Goal: Task Accomplishment & Management: Complete application form

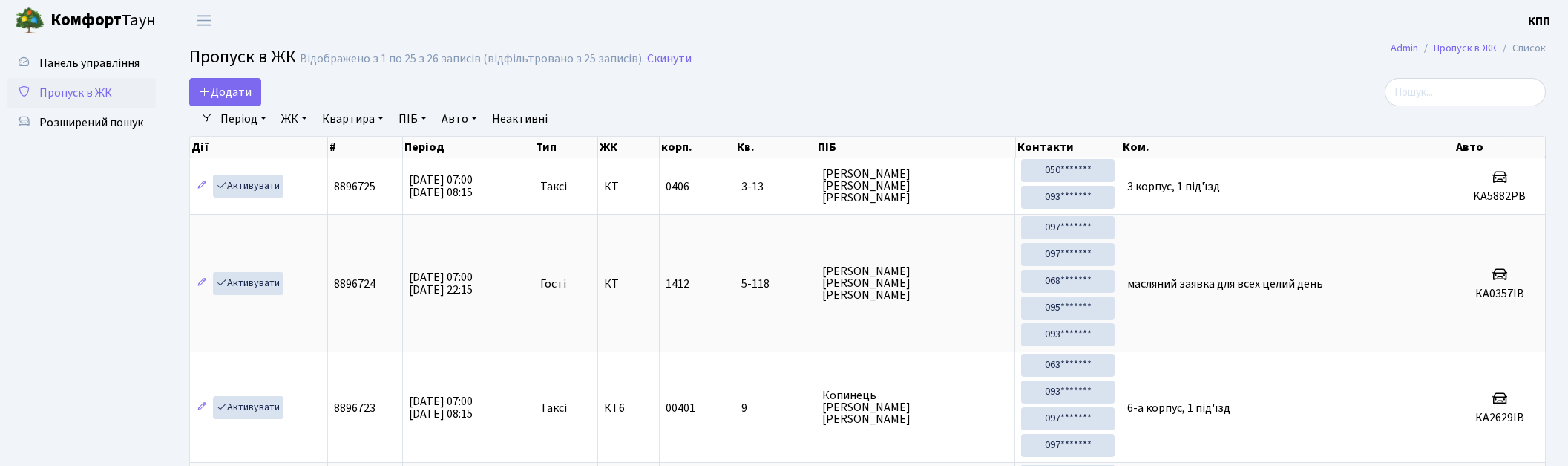
select select "25"
click at [216, 95] on span "Додати" at bounding box center [225, 92] width 53 height 16
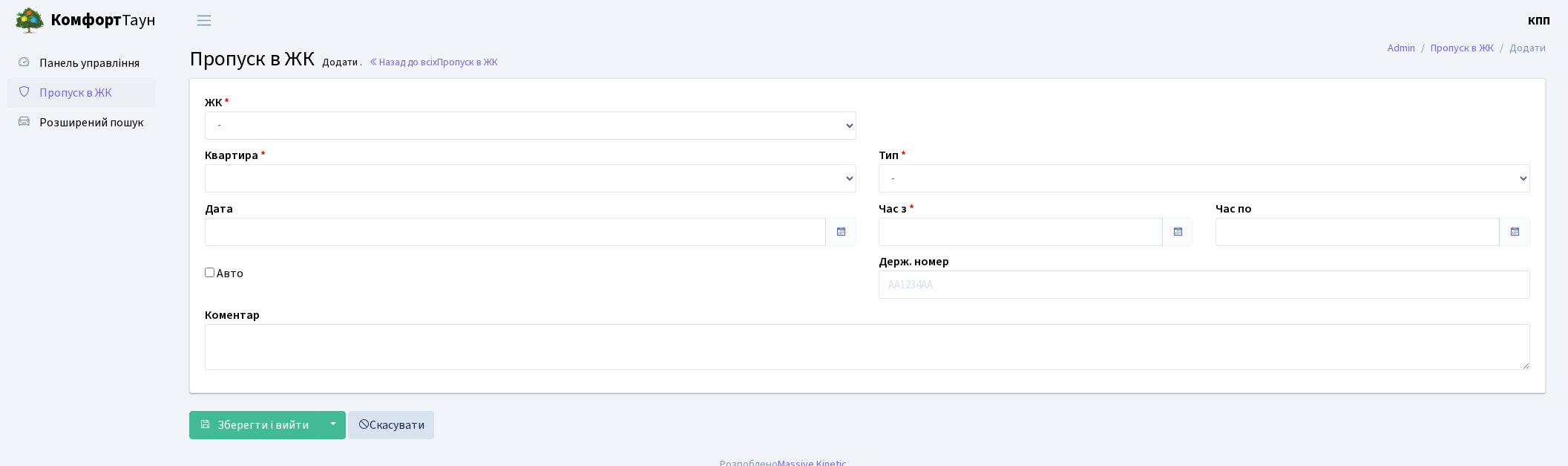
type input "19.08.2025"
type input "07:00"
type input "08:00"
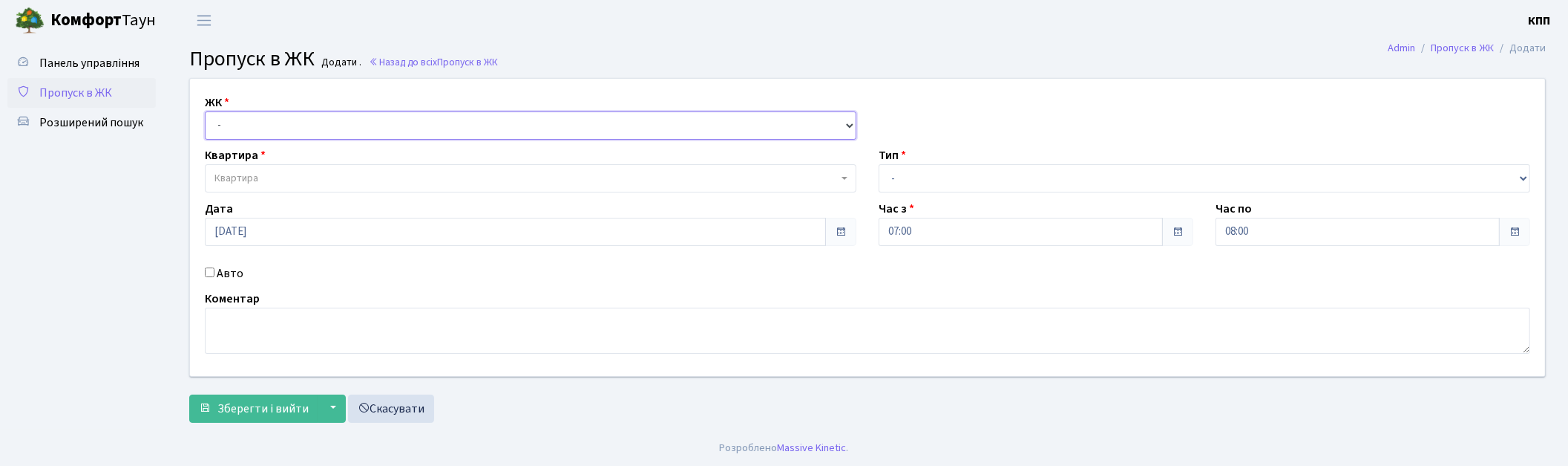
click at [258, 123] on select "- КТ, вул. Регенераторна, 4 КТ2, просп. Соборності, 17 КТ3, вул. Березнева, 16 …" at bounding box center [531, 125] width 652 height 28
select select "271"
click at [205, 111] on select "- КТ, вул. Регенераторна, 4 КТ2, просп. Соборності, 17 КТ3, вул. Березнева, 16 …" at bounding box center [531, 125] width 652 height 28
select select
click at [258, 175] on span "Квартира" at bounding box center [527, 179] width 624 height 15
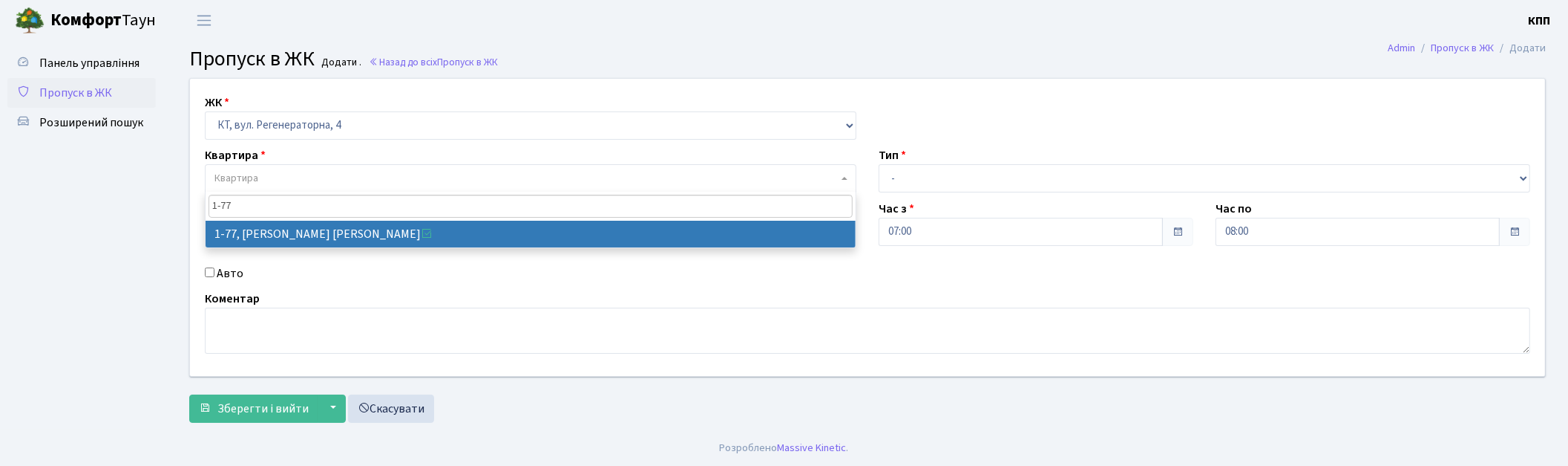
type input "1-77"
select select "77"
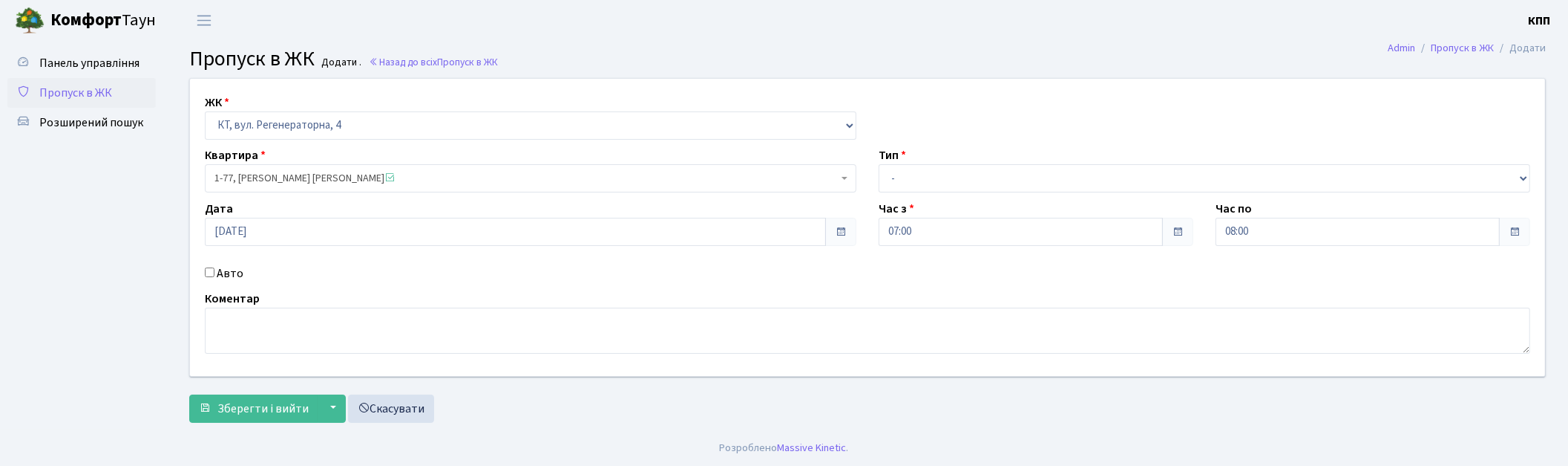
drag, startPoint x: 861, startPoint y: 159, endPoint x: 867, endPoint y: 189, distance: 30.6
click at [860, 159] on div "Квартира 1-77, Тубільська Наталія Володимирівна <span class='la la-check-square…" at bounding box center [530, 170] width 674 height 46
click at [889, 179] on select "- Доставка Таксі Гості Сервіс" at bounding box center [1204, 178] width 652 height 28
select select "3"
click at [879, 164] on select "- Доставка Таксі Гості Сервіс" at bounding box center [1204, 178] width 652 height 28
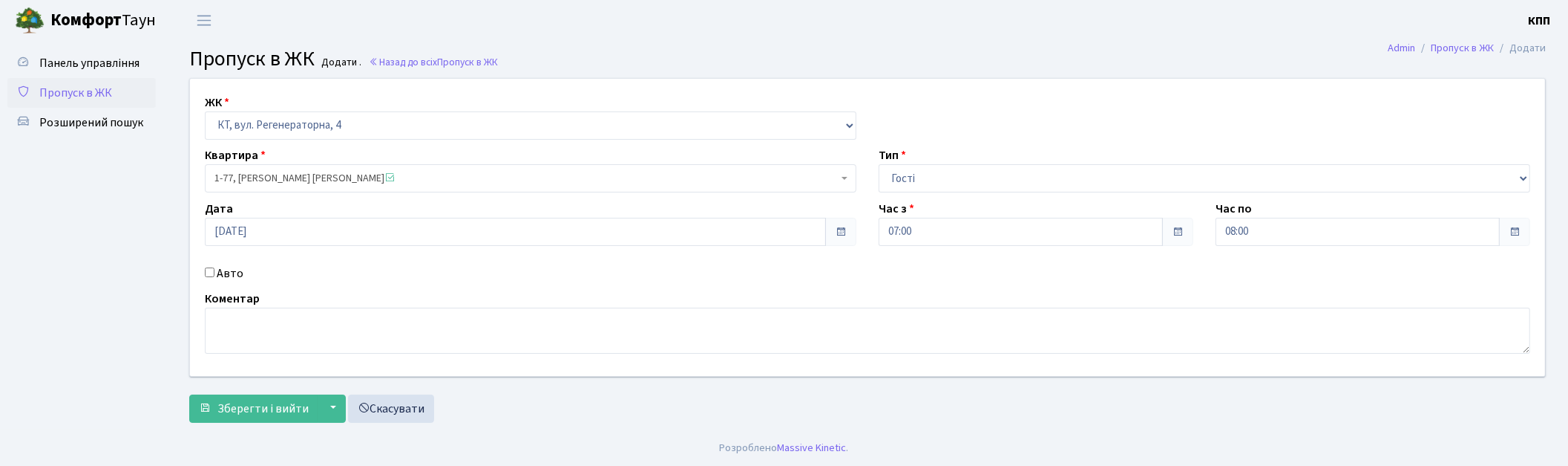
click at [236, 277] on label "Авто" at bounding box center [230, 273] width 26 height 18
click at [215, 277] on input "Авто" at bounding box center [210, 273] width 10 height 10
checkbox input "true"
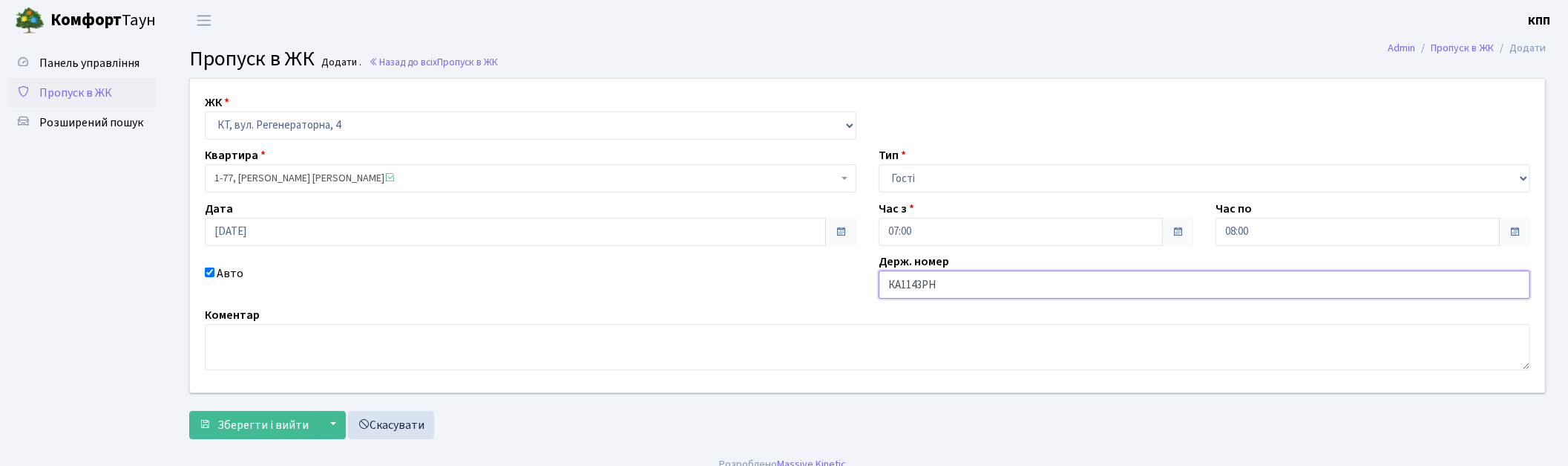
type input "КА1143РН"
click at [276, 352] on textarea at bounding box center [867, 347] width 1325 height 46
type textarea "Н ВЕССЬ ДЕНЬ"
click at [248, 419] on span "Зберегти і вийти" at bounding box center [262, 425] width 91 height 16
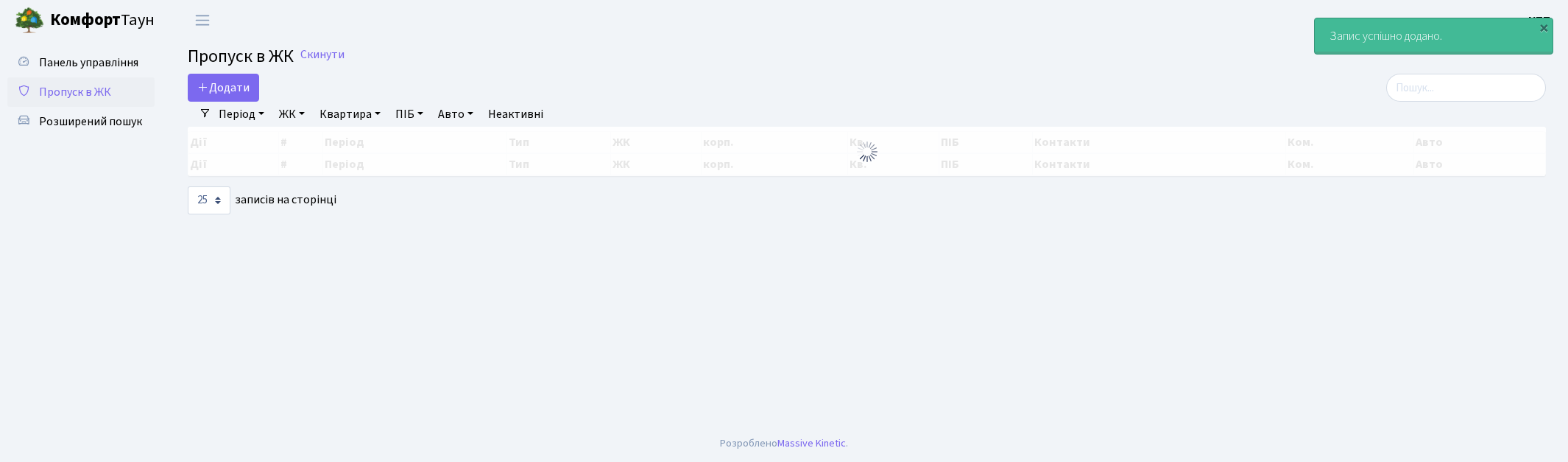
select select "25"
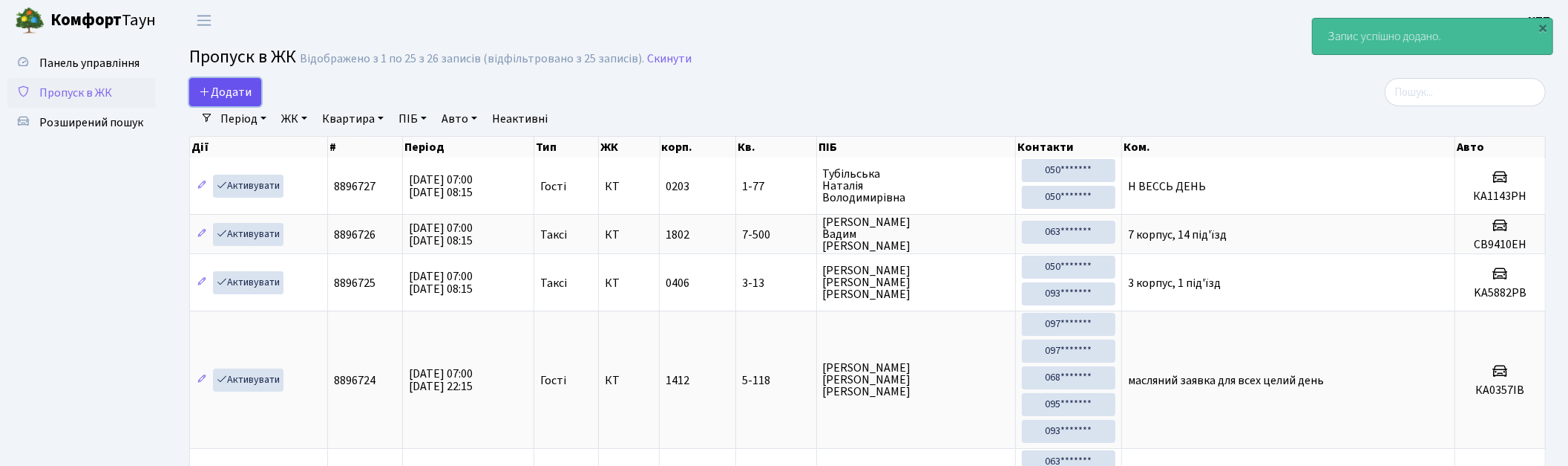
click at [191, 94] on link "Додати" at bounding box center [225, 92] width 72 height 28
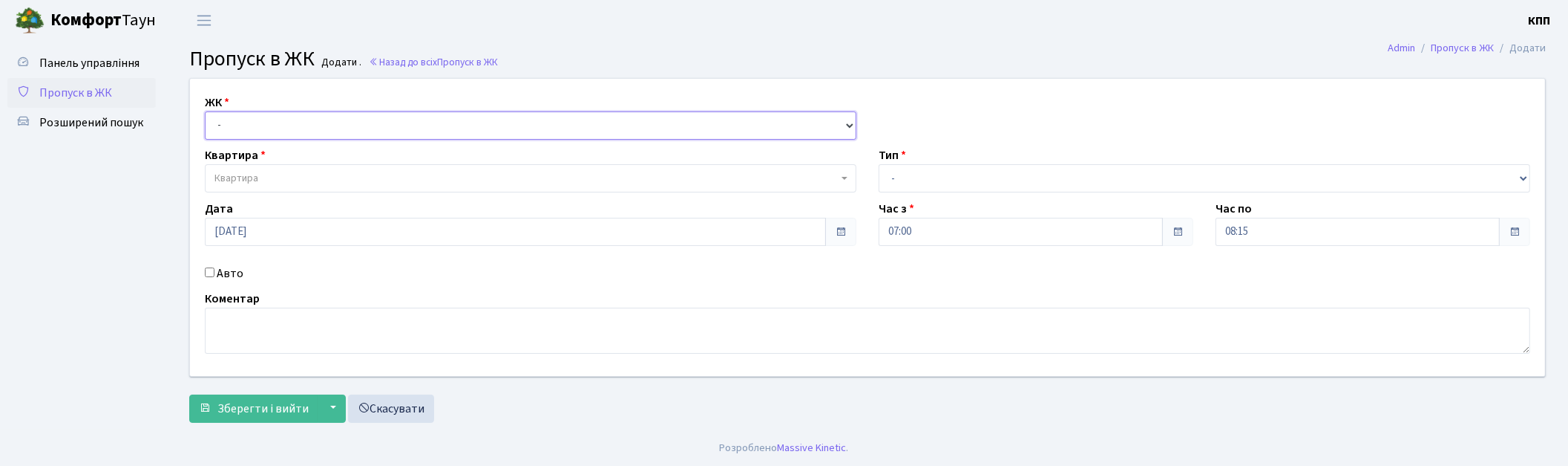
click at [290, 122] on select "- КТ, вул. Регенераторна, 4 КТ2, просп. Соборності, 17 КТ3, вул. Березнева, 16 …" at bounding box center [531, 125] width 652 height 28
select select "271"
click at [205, 111] on select "- КТ, вул. Регенераторна, 4 КТ2, просп. Соборності, 17 КТ3, вул. Березнева, 16 …" at bounding box center [531, 125] width 652 height 28
select select
click at [280, 171] on span "Квартира" at bounding box center [527, 179] width 624 height 15
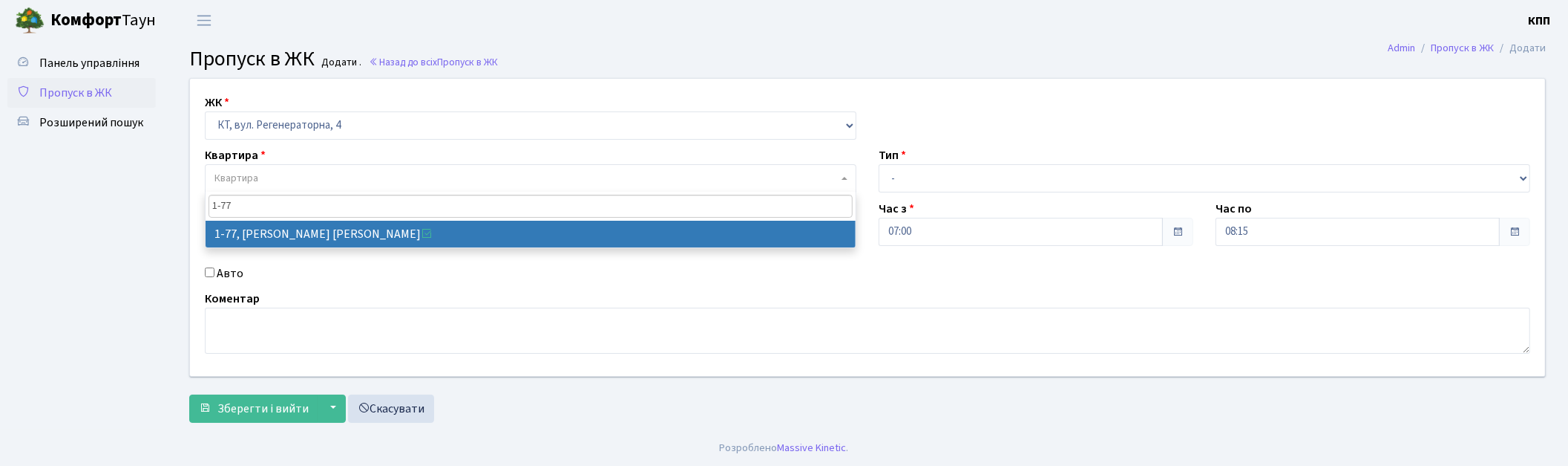
type input "1-77"
select select "77"
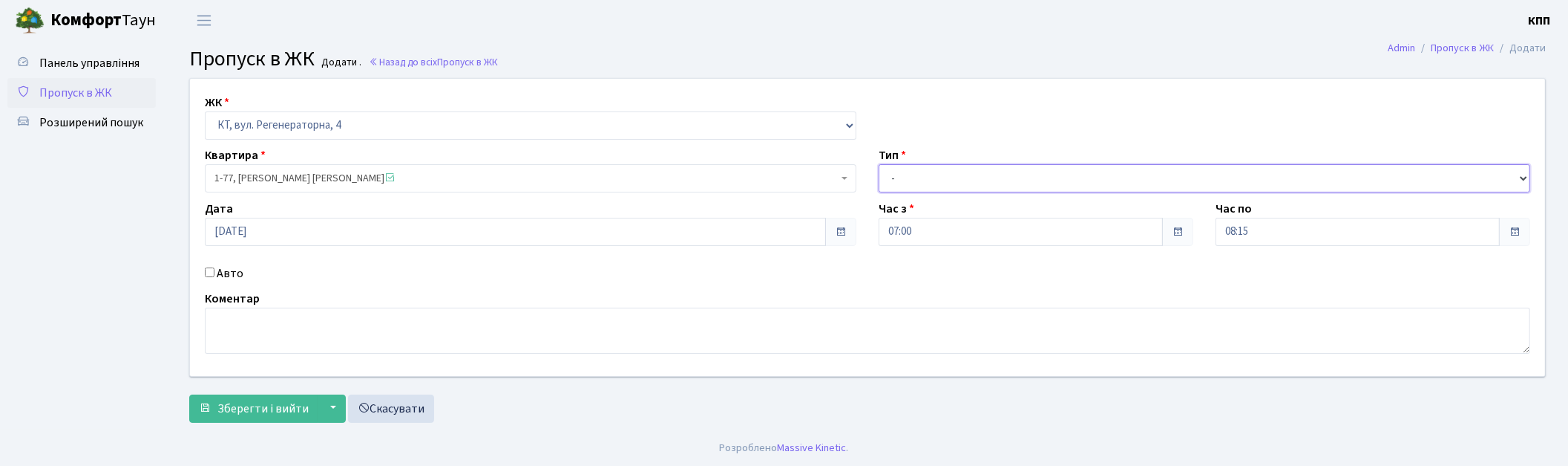
click at [990, 179] on select "- Доставка Таксі Гості Сервіс" at bounding box center [1204, 178] width 652 height 28
select select "3"
click at [879, 164] on select "- Доставка Таксі Гості Сервіс" at bounding box center [1204, 178] width 652 height 28
click at [220, 318] on textarea at bounding box center [867, 331] width 1325 height 46
type textarea "ВСІХХХ"
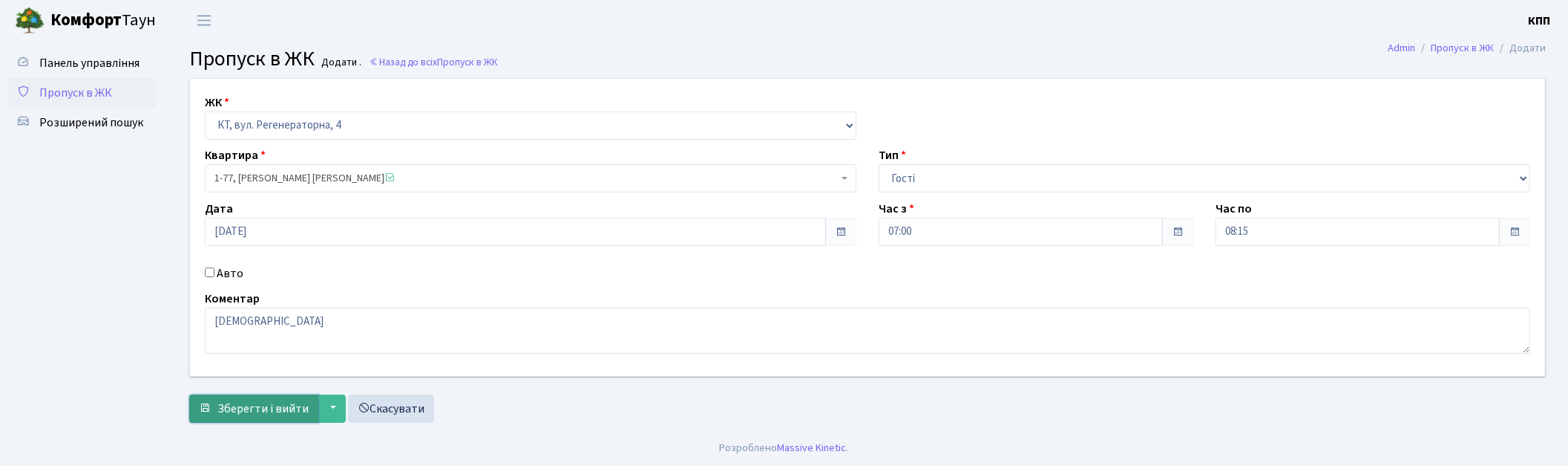
click at [277, 400] on span "Зберегти і вийти" at bounding box center [262, 408] width 91 height 16
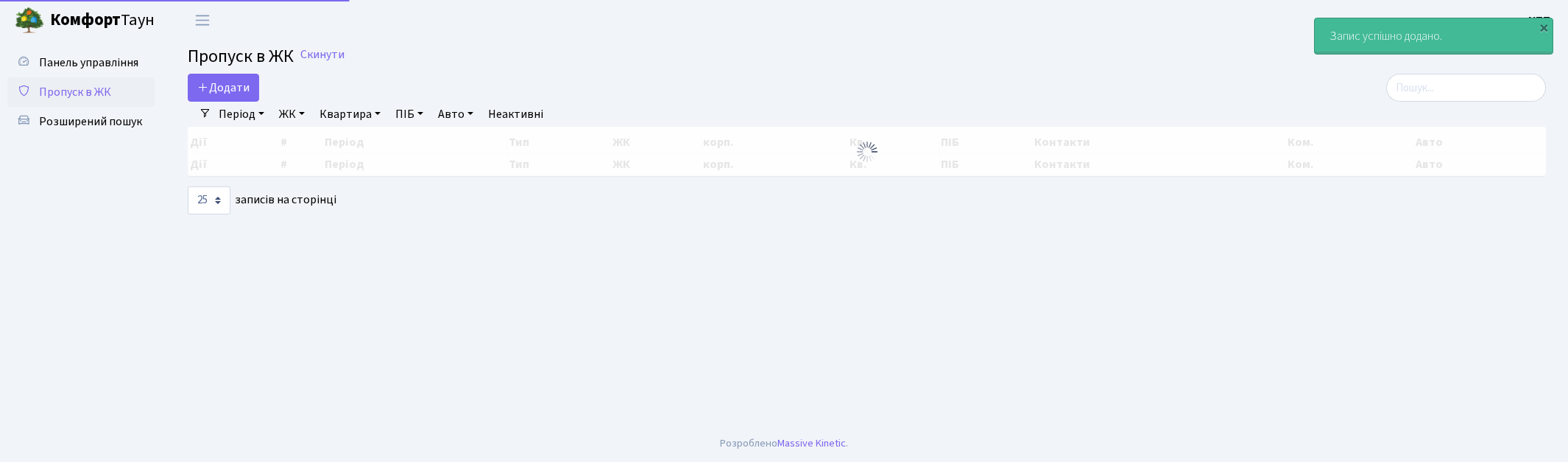
select select "25"
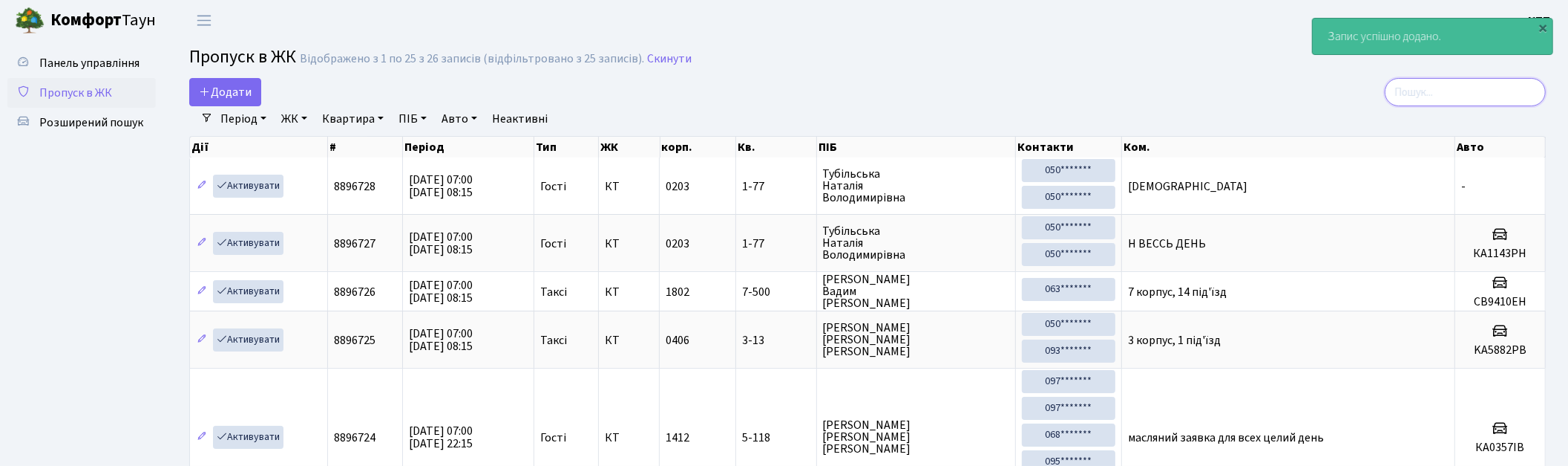
click at [1425, 95] on input "search" at bounding box center [1466, 92] width 161 height 28
